Goal: Navigation & Orientation: Find specific page/section

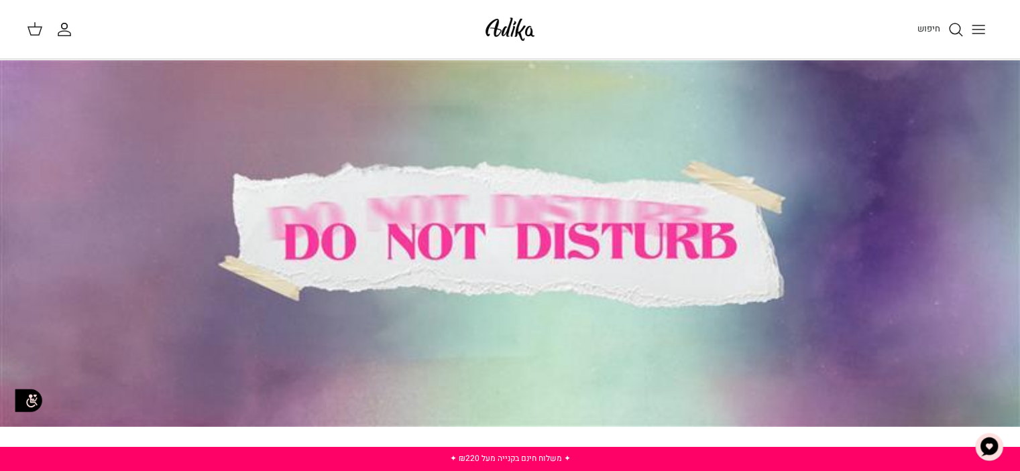
click at [979, 30] on line "Toggle menu" at bounding box center [978, 30] width 12 height 0
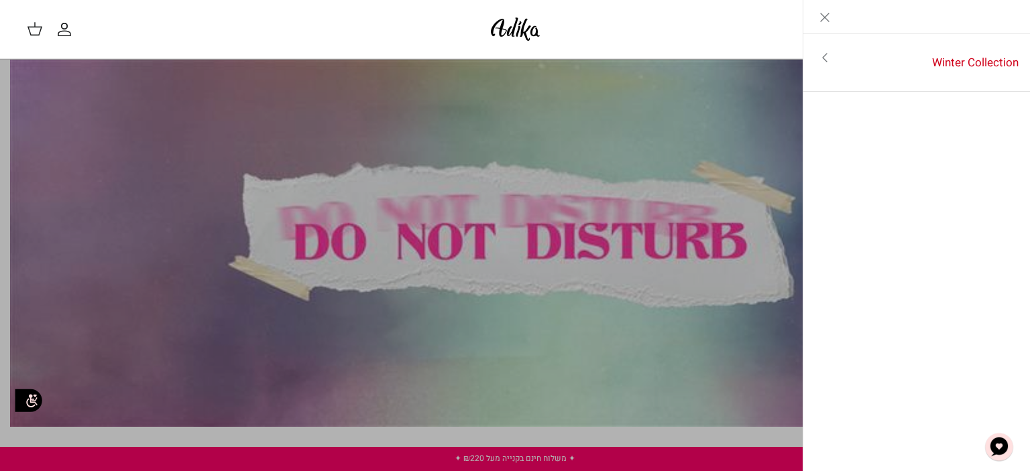
click at [824, 15] on icon "Close" at bounding box center [825, 17] width 16 height 16
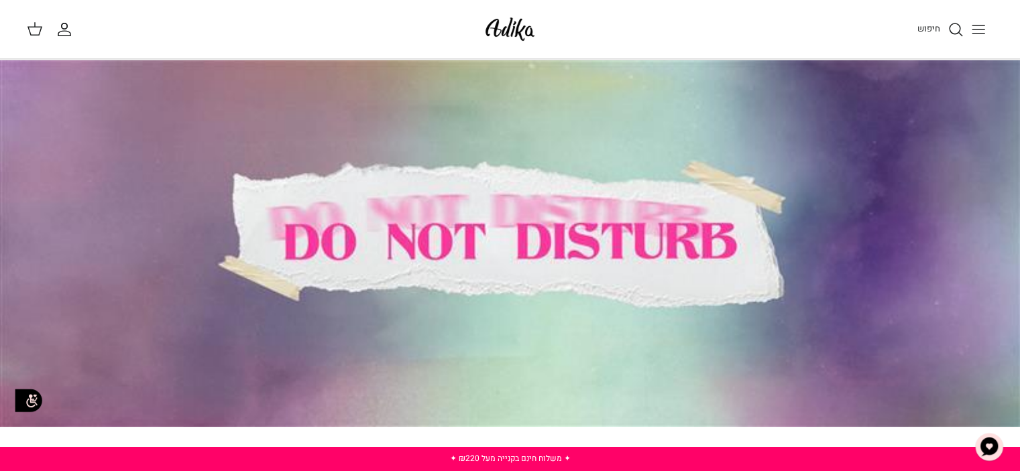
click at [948, 25] on icon "חיפוש" at bounding box center [955, 29] width 16 height 16
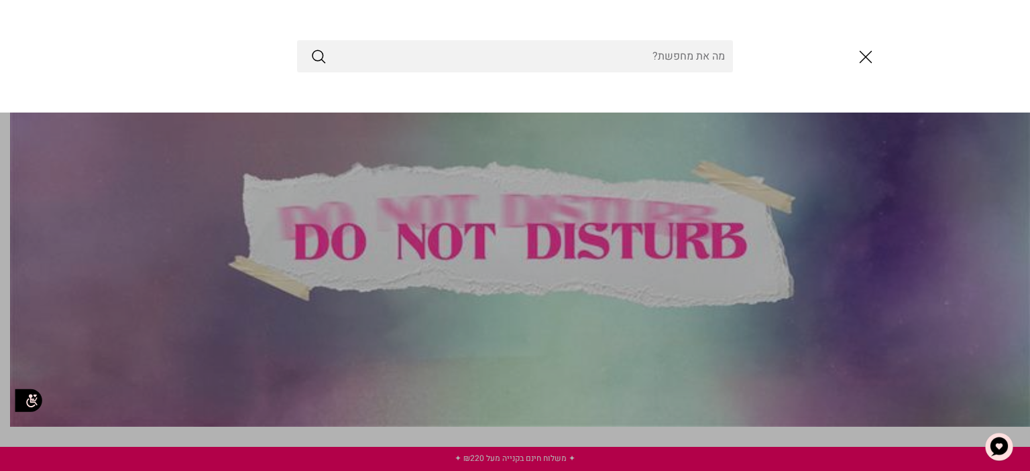
click at [867, 56] on line "סגור" at bounding box center [865, 57] width 11 height 11
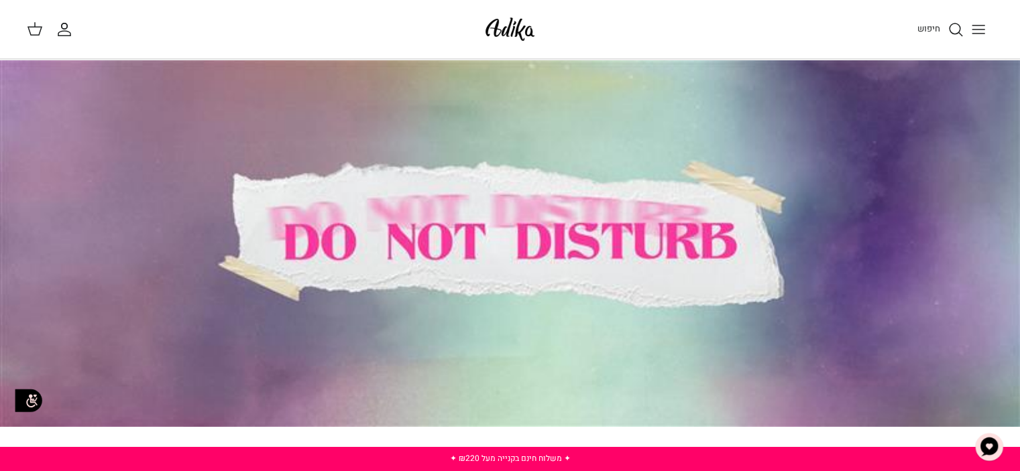
click at [515, 31] on img at bounding box center [509, 29] width 57 height 32
click at [300, 32] on div "החשבון שלי חיפוש" at bounding box center [247, 29] width 441 height 17
